Goal: Task Accomplishment & Management: Use online tool/utility

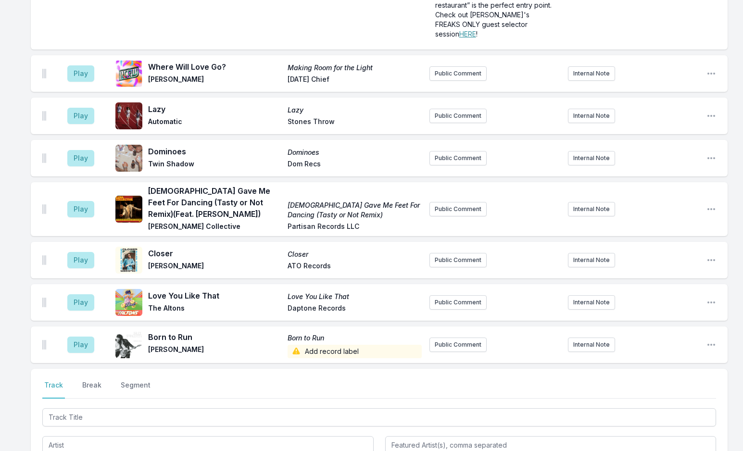
scroll to position [2456, 0]
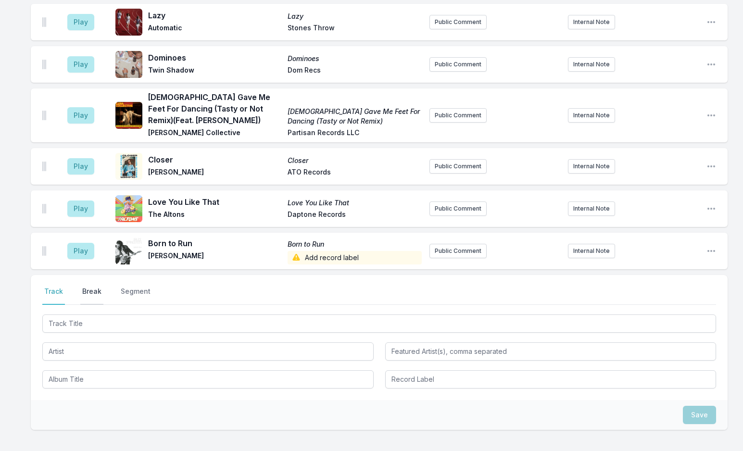
click at [88, 287] on button "Break" at bounding box center [91, 296] width 23 height 18
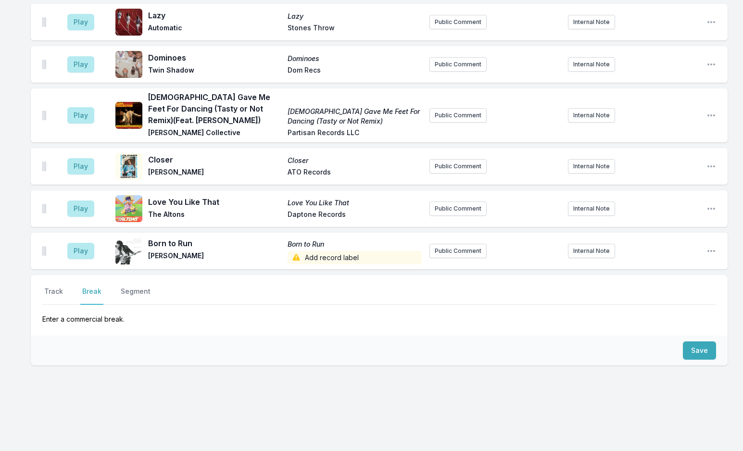
scroll to position [2392, 0]
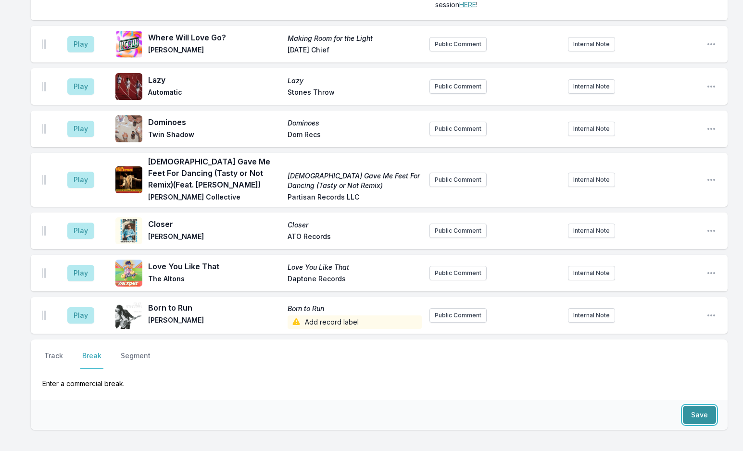
click at [691, 406] on button "Save" at bounding box center [699, 415] width 33 height 18
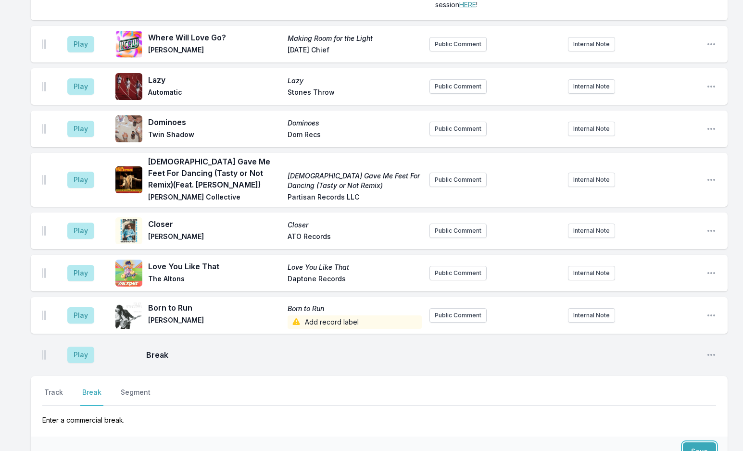
scroll to position [2428, 0]
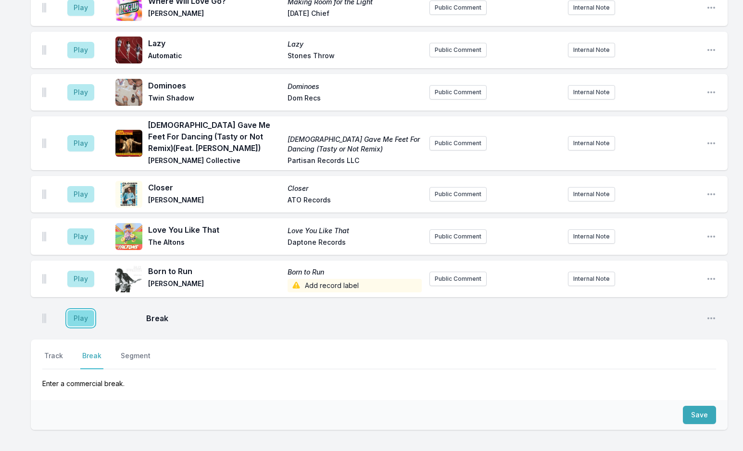
click at [78, 310] on button "Play" at bounding box center [80, 318] width 27 height 16
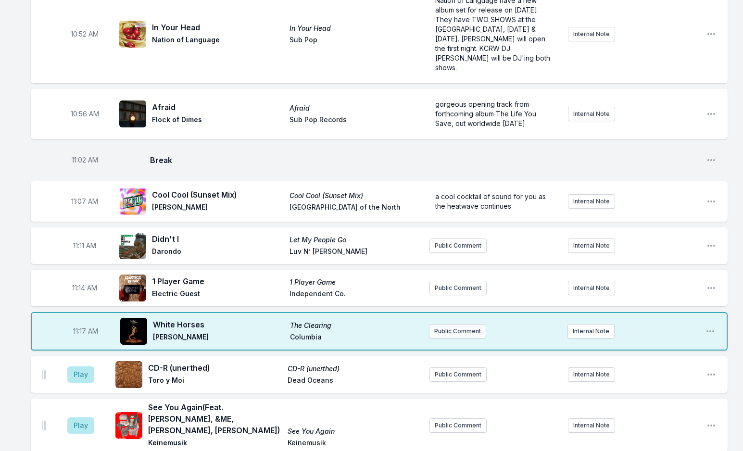
scroll to position [1611, 0]
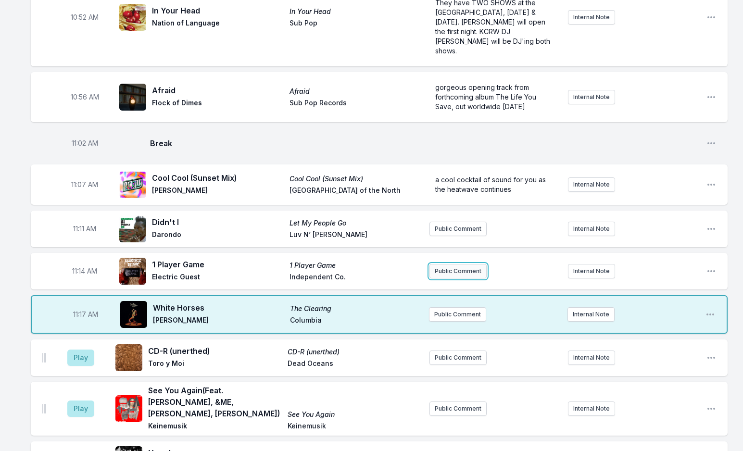
click at [453, 264] on button "Public Comment" at bounding box center [457, 271] width 57 height 14
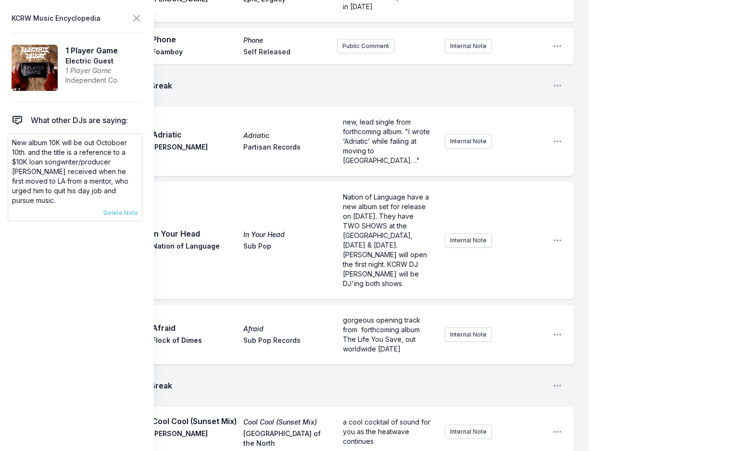
click at [39, 143] on p "New album 10K will be out Octoboer 10th. and the title is a reference to a $10K…" at bounding box center [75, 171] width 126 height 67
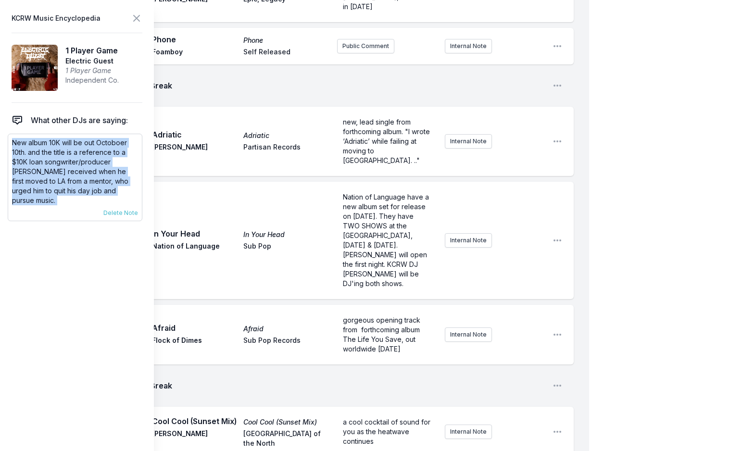
copy div "New album 10K will be out Octoboer 10th. and the title is a reference to a $10K…"
click at [133, 16] on icon at bounding box center [137, 19] width 12 height 12
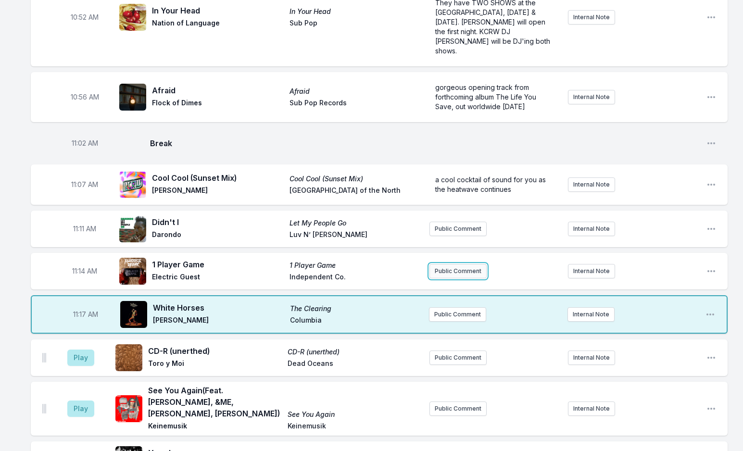
click at [451, 264] on button "Public Comment" at bounding box center [457, 271] width 57 height 14
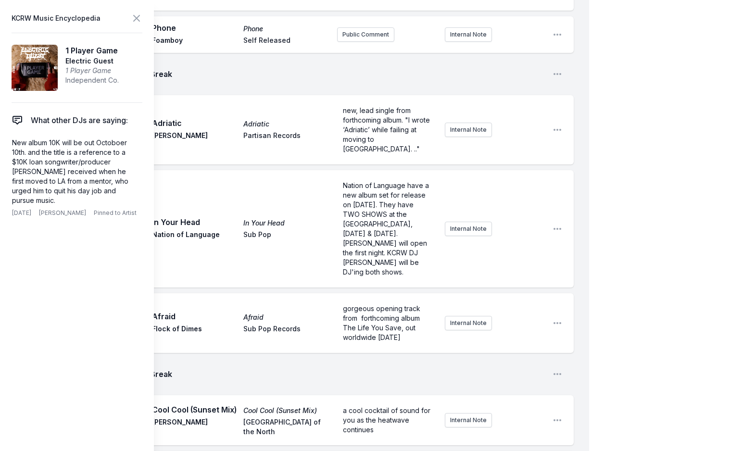
scroll to position [1659, 0]
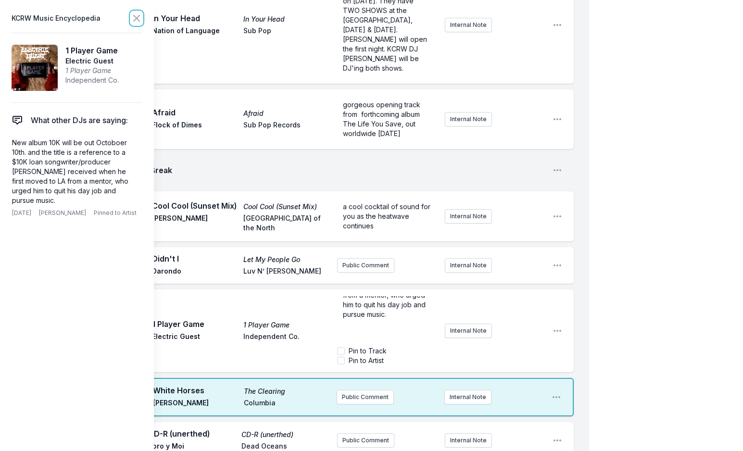
click at [138, 16] on icon at bounding box center [137, 19] width 12 height 12
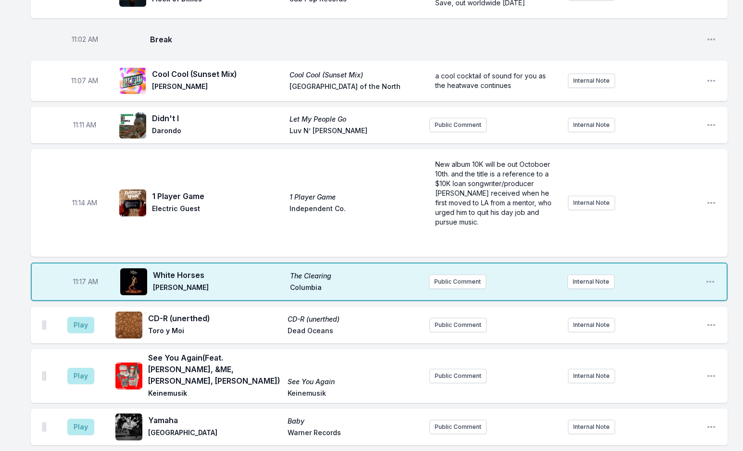
scroll to position [1730, 0]
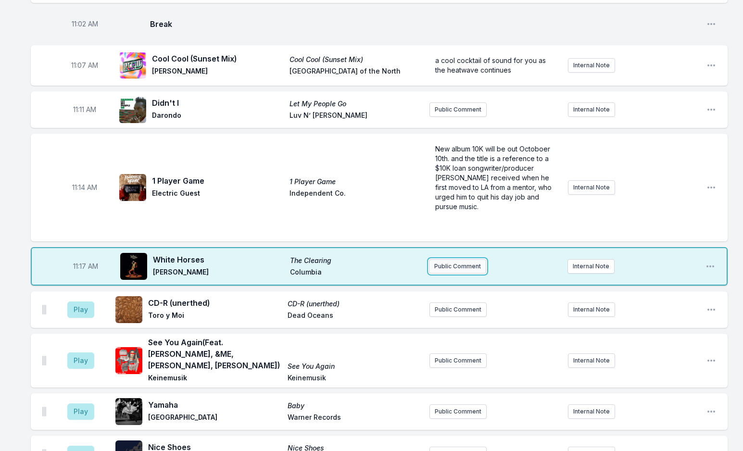
click at [463, 259] on button "Public Comment" at bounding box center [457, 266] width 57 height 14
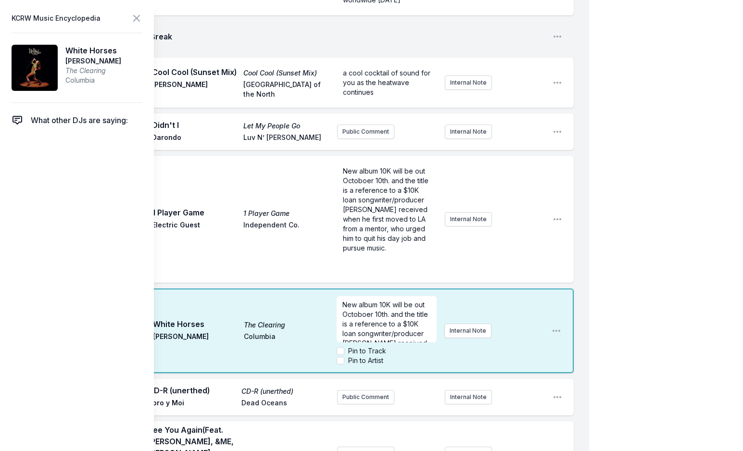
scroll to position [77, 0]
click at [135, 23] on icon at bounding box center [137, 19] width 12 height 12
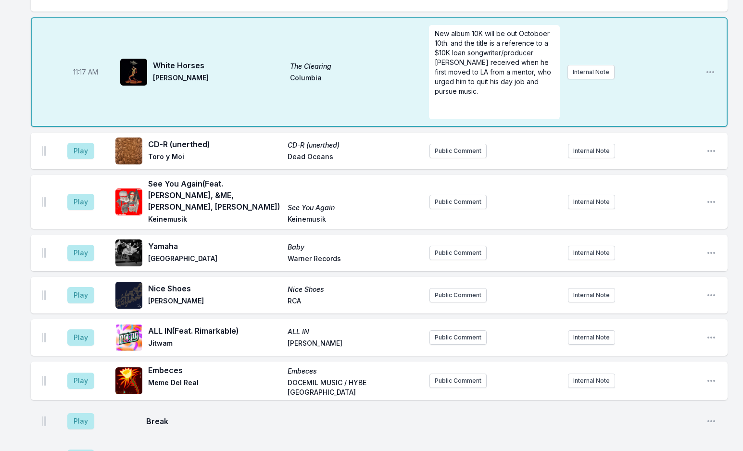
scroll to position [1864, 0]
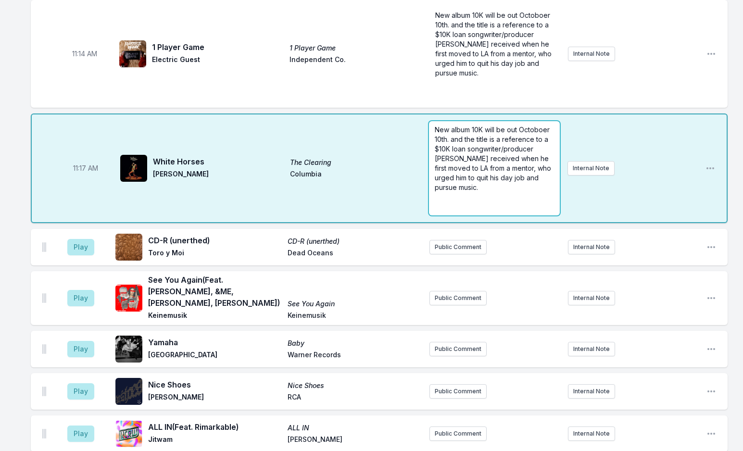
click at [454, 125] on span "New album 10K will be out Octoboer 10th. and the title is a reference to a $10K…" at bounding box center [494, 158] width 118 height 66
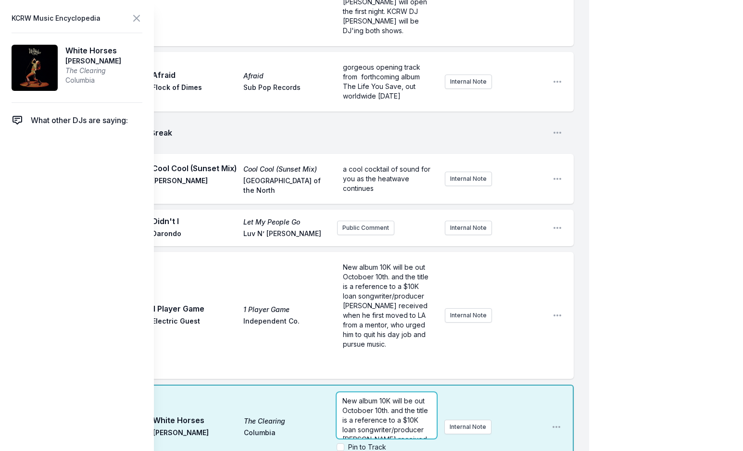
click at [375, 397] on span "New album 10K will be out Octoboer 10th. and the title is a reference to a $10K…" at bounding box center [386, 439] width 88 height 85
drag, startPoint x: 378, startPoint y: 294, endPoint x: 331, endPoint y: 272, distance: 52.3
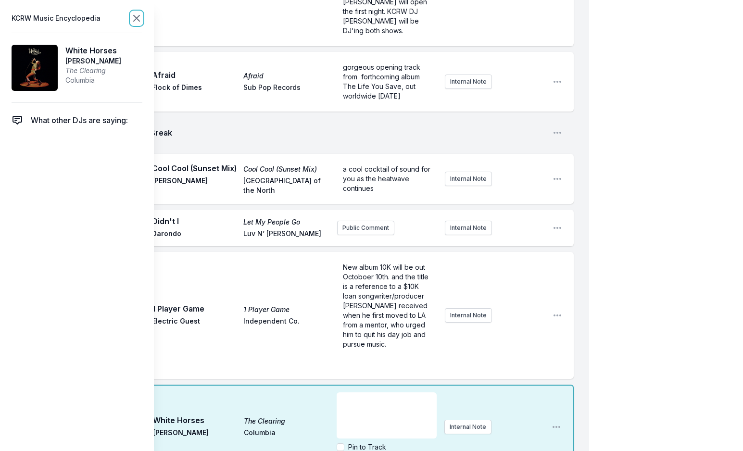
click at [133, 20] on icon at bounding box center [137, 19] width 12 height 12
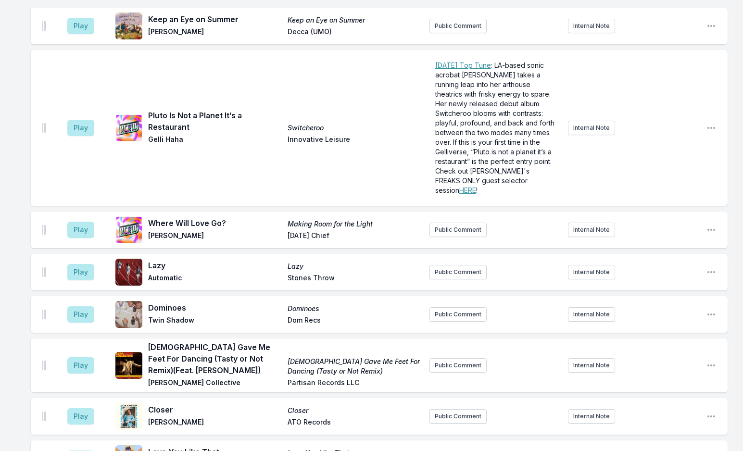
scroll to position [2537, 0]
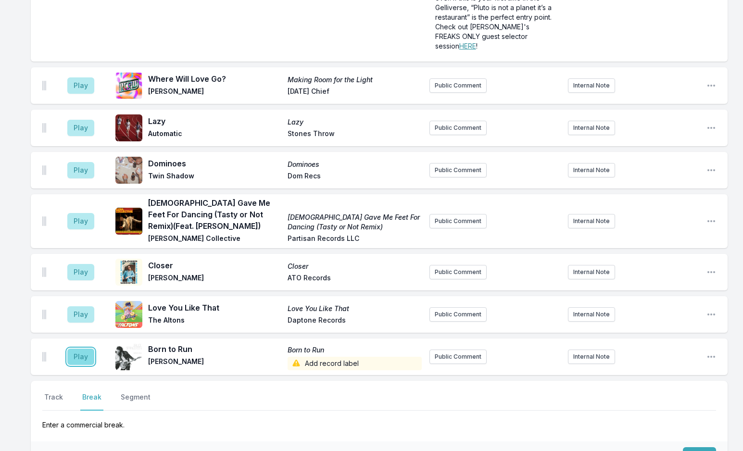
click at [78, 349] on button "Play" at bounding box center [80, 357] width 27 height 16
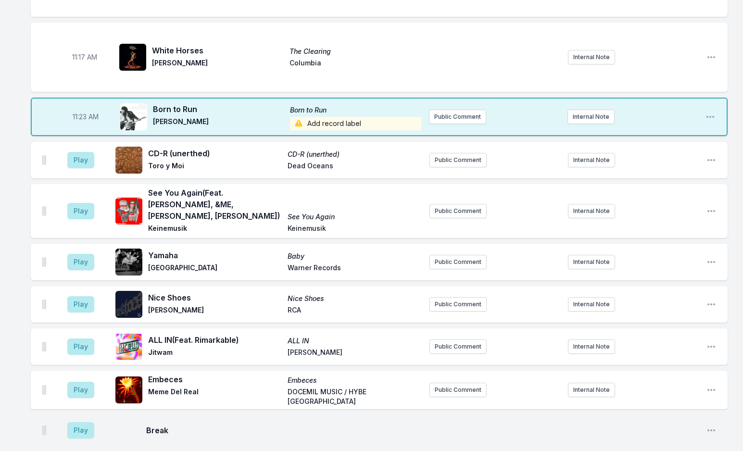
scroll to position [1912, 0]
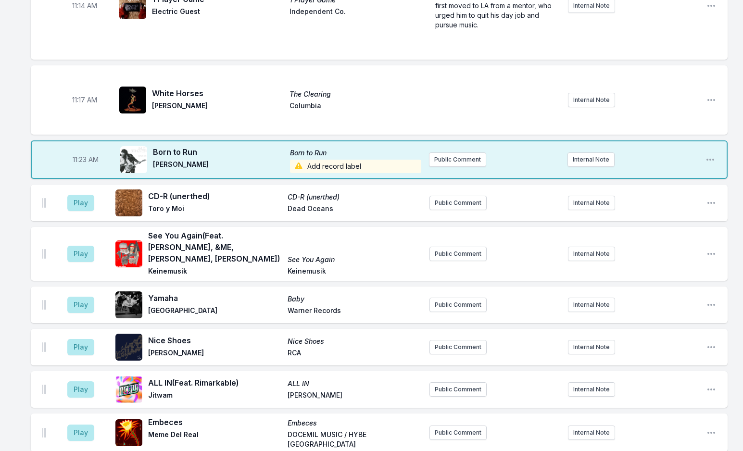
click at [336, 160] on span "Add record label" at bounding box center [355, 166] width 131 height 13
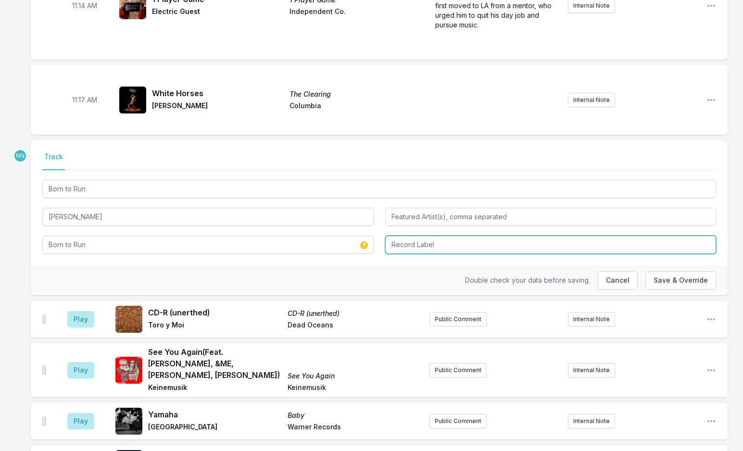
click at [463, 236] on input "Record Label" at bounding box center [550, 245] width 331 height 18
type input "Self Released"
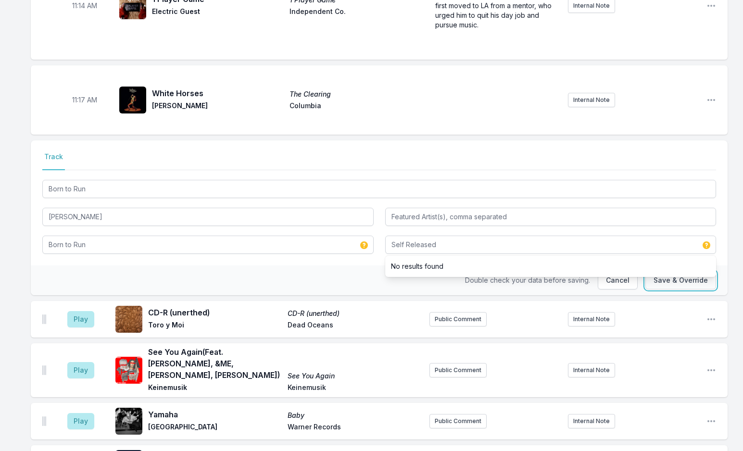
click at [667, 271] on button "Save & Override" at bounding box center [680, 280] width 71 height 18
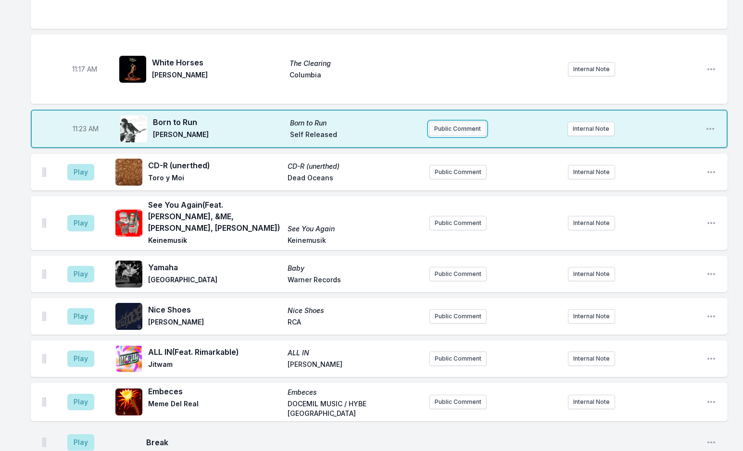
click at [461, 122] on button "Public Comment" at bounding box center [457, 129] width 57 height 14
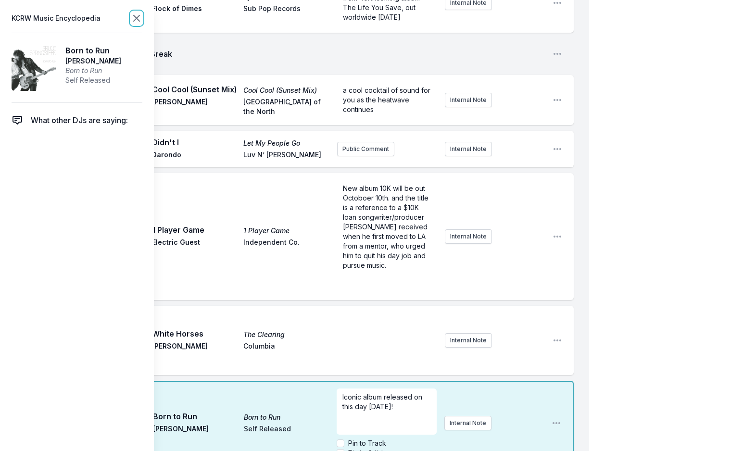
click at [134, 21] on icon at bounding box center [137, 18] width 6 height 6
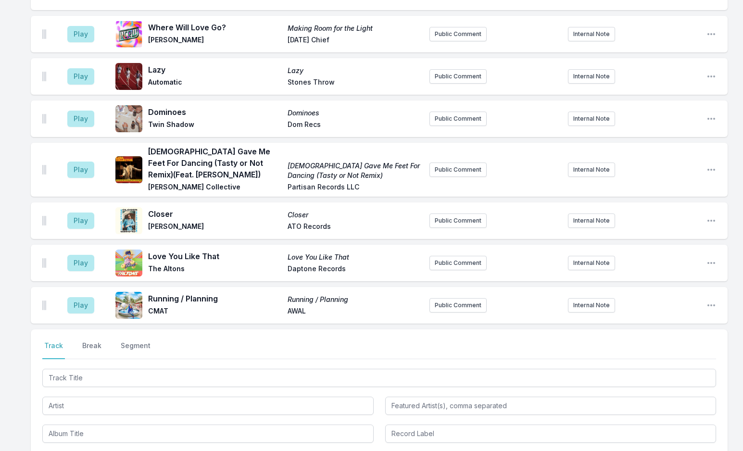
scroll to position [2658, 0]
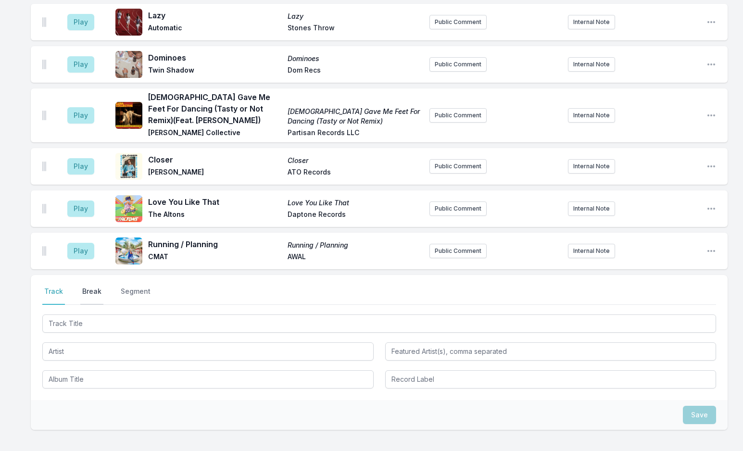
click at [92, 287] on button "Break" at bounding box center [91, 296] width 23 height 18
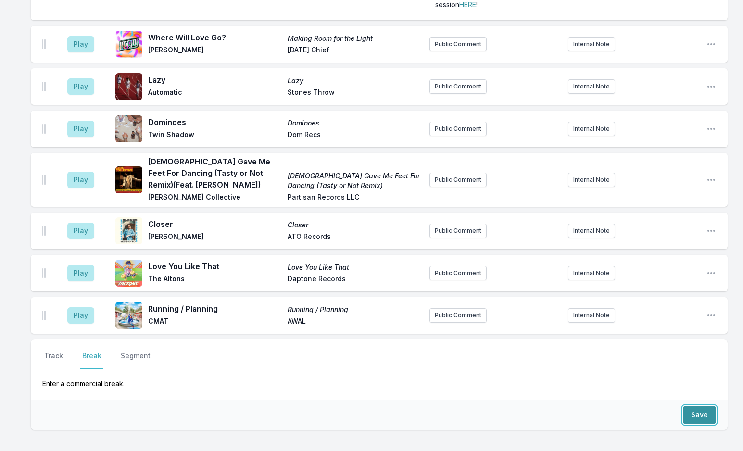
click at [695, 406] on button "Save" at bounding box center [699, 415] width 33 height 18
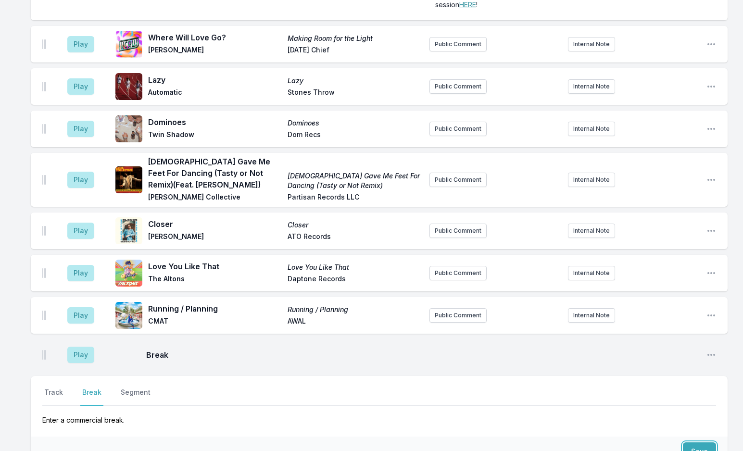
scroll to position [2630, 0]
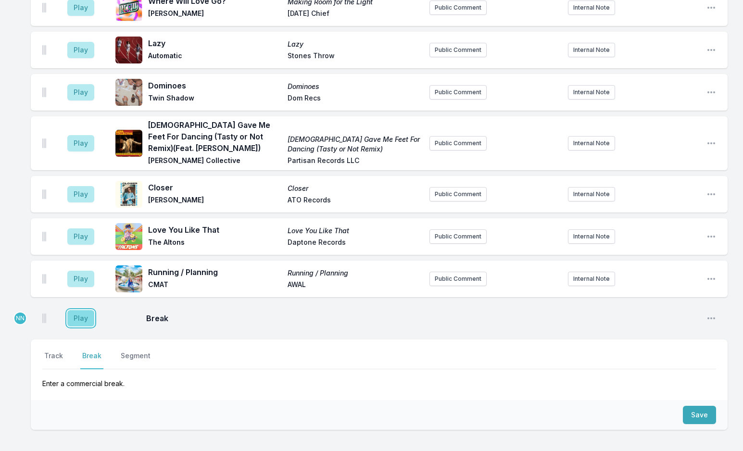
click at [75, 310] on button "Play" at bounding box center [80, 318] width 27 height 16
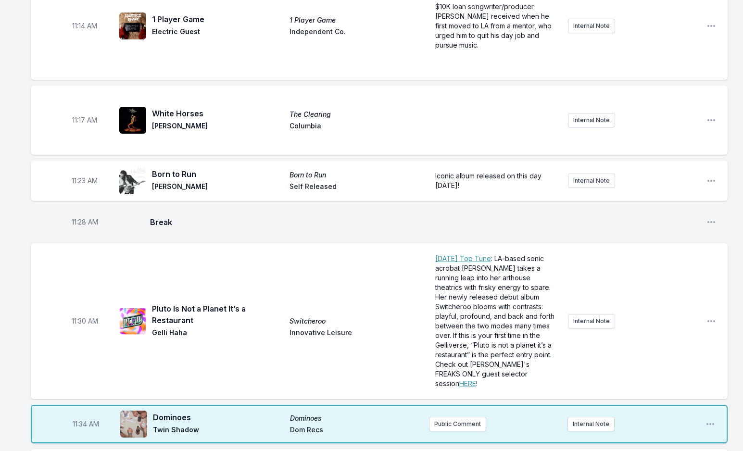
scroll to position [1909, 0]
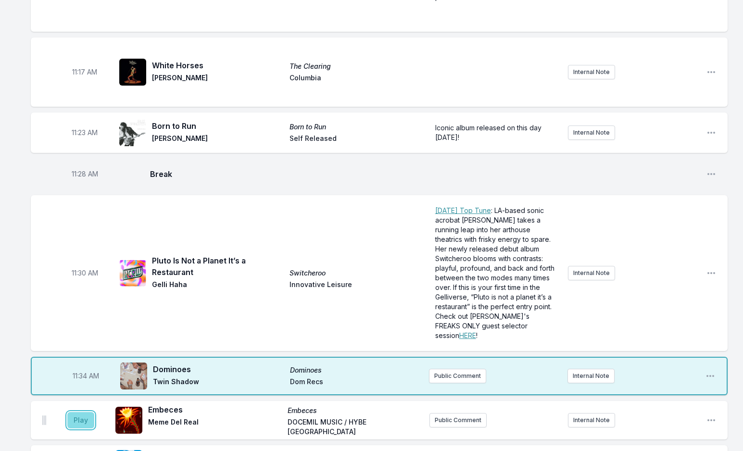
click at [78, 412] on button "Play" at bounding box center [80, 420] width 27 height 16
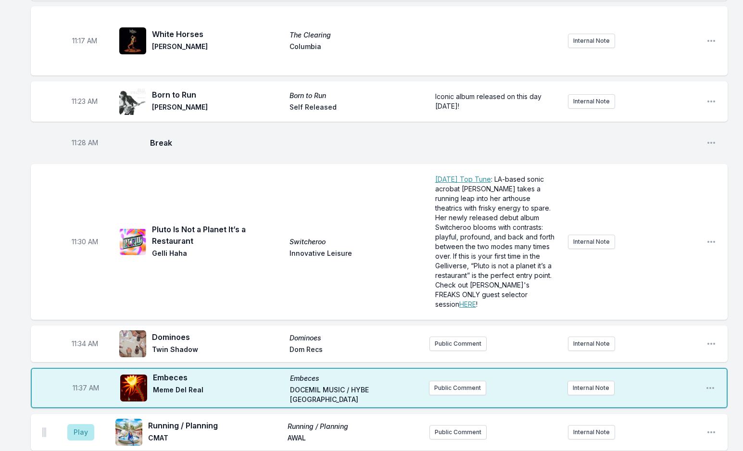
scroll to position [1957, 0]
